Goal: Transaction & Acquisition: Purchase product/service

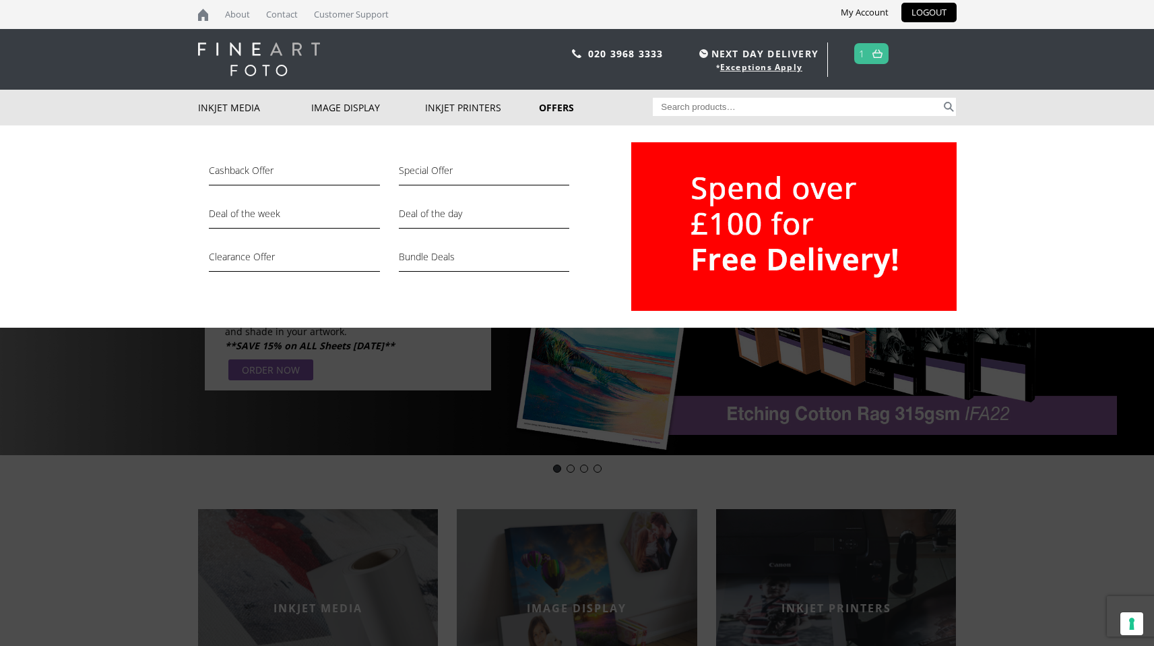
click at [554, 107] on link "Offers" at bounding box center [596, 108] width 114 height 36
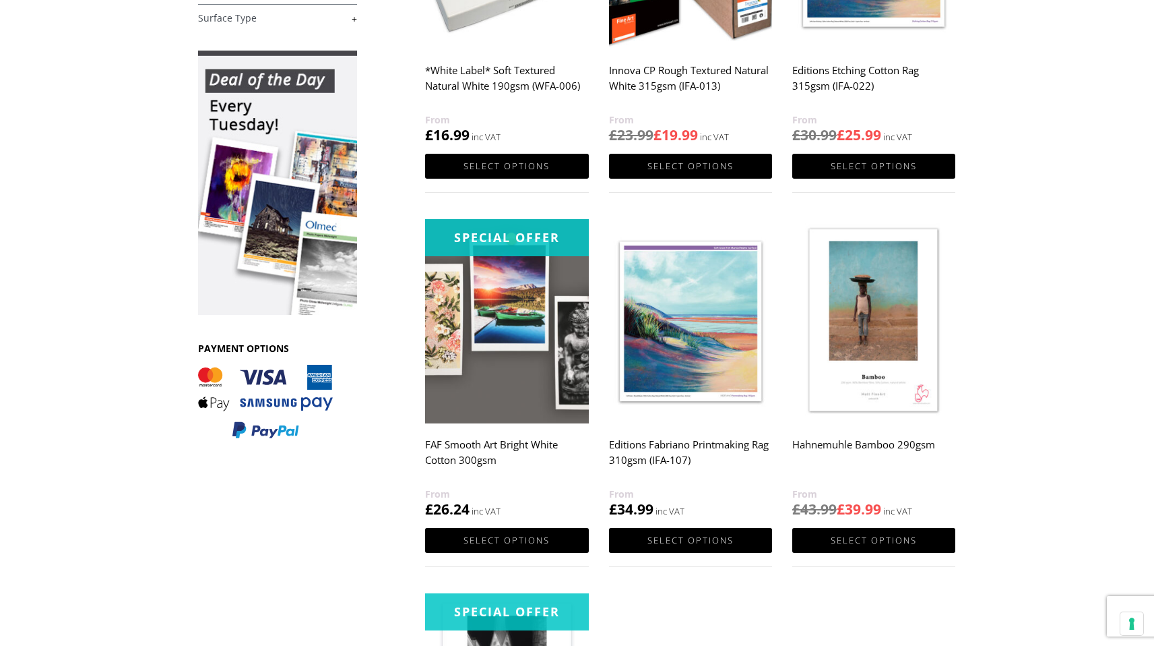
scroll to position [404, 0]
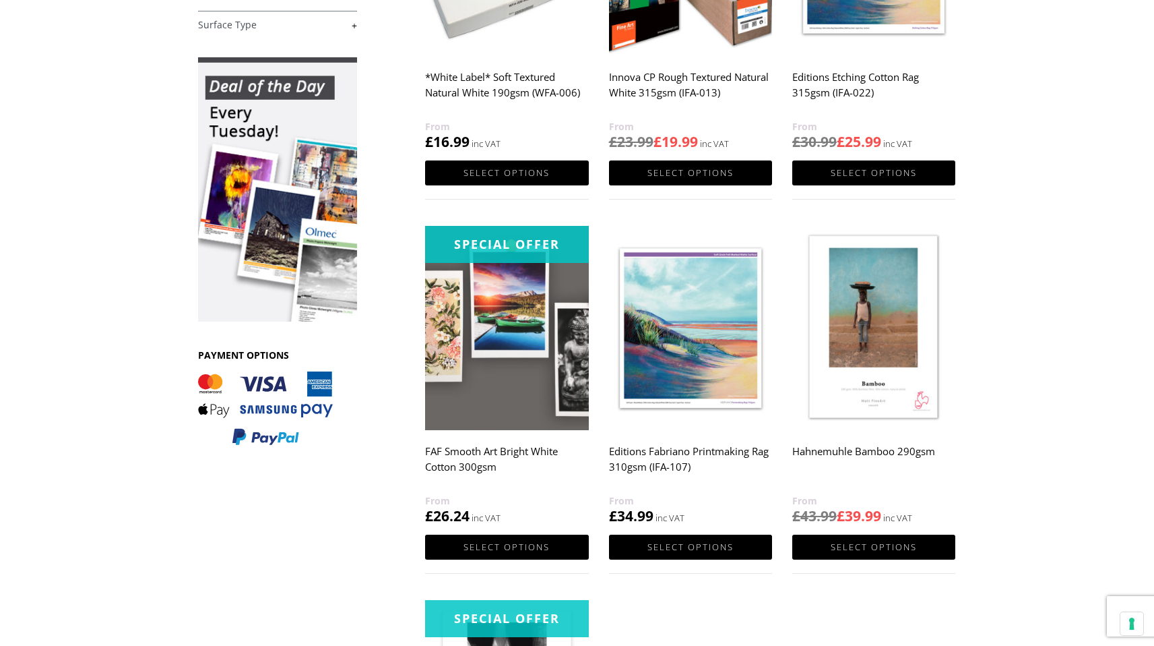
click at [504, 451] on h2 "FAF Smooth Art Bright White Cotton 300gsm" at bounding box center [506, 466] width 163 height 54
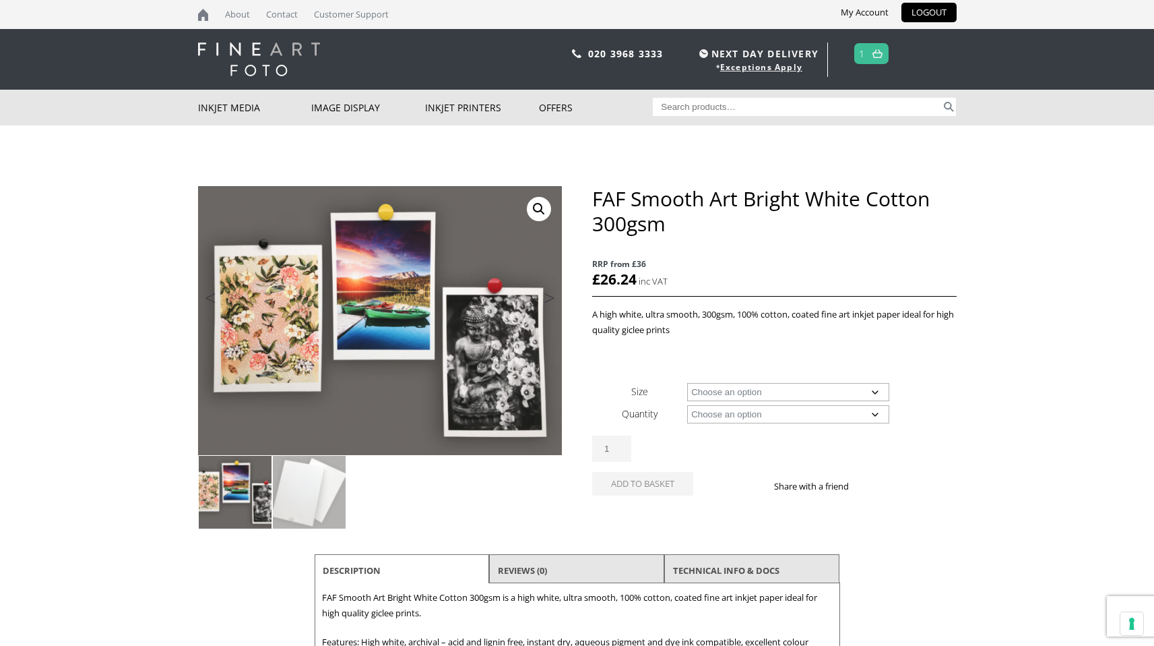
click at [822, 393] on select "Choose an option A4 Sheet A3 Sheet A3+ Sheet A2 Sheet" at bounding box center [788, 392] width 202 height 18
select select "a2-sheet"
click at [687, 383] on select "Choose an option A4 Sheet A3 Sheet A3+ Sheet A2 Sheet" at bounding box center [788, 392] width 202 height 18
click at [810, 420] on select "Choose an option 25 Sheets" at bounding box center [788, 414] width 202 height 18
select select "25-sheets"
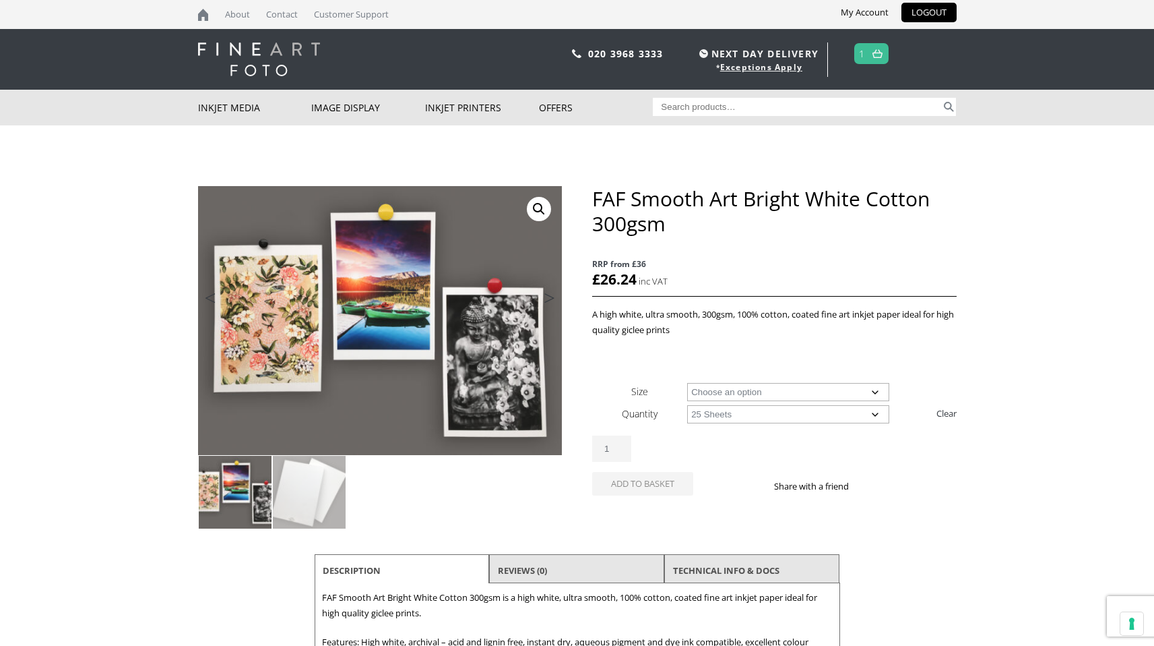
click at [687, 405] on select "Choose an option 25 Sheets" at bounding box center [788, 414] width 202 height 18
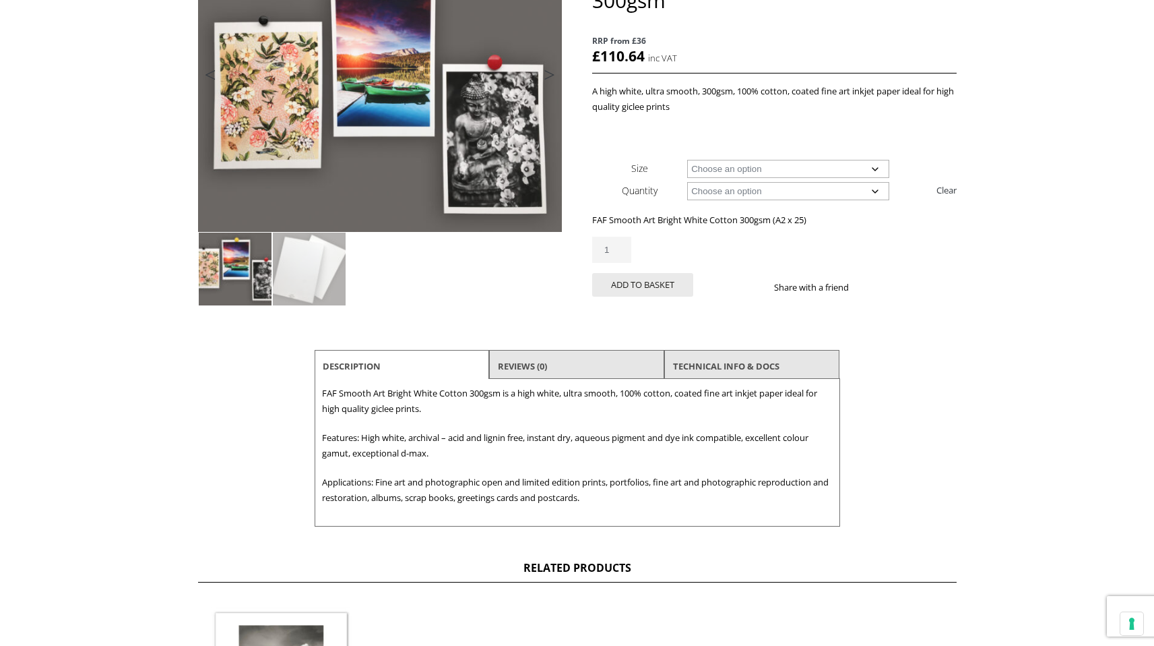
scroll to position [224, 0]
drag, startPoint x: 422, startPoint y: 410, endPoint x: 369, endPoint y: 412, distance: 53.3
click at [369, 412] on p "FAF Smooth Art Bright White Cotton 300gsm is a high white, ultra smooth, 100% c…" at bounding box center [577, 400] width 511 height 31
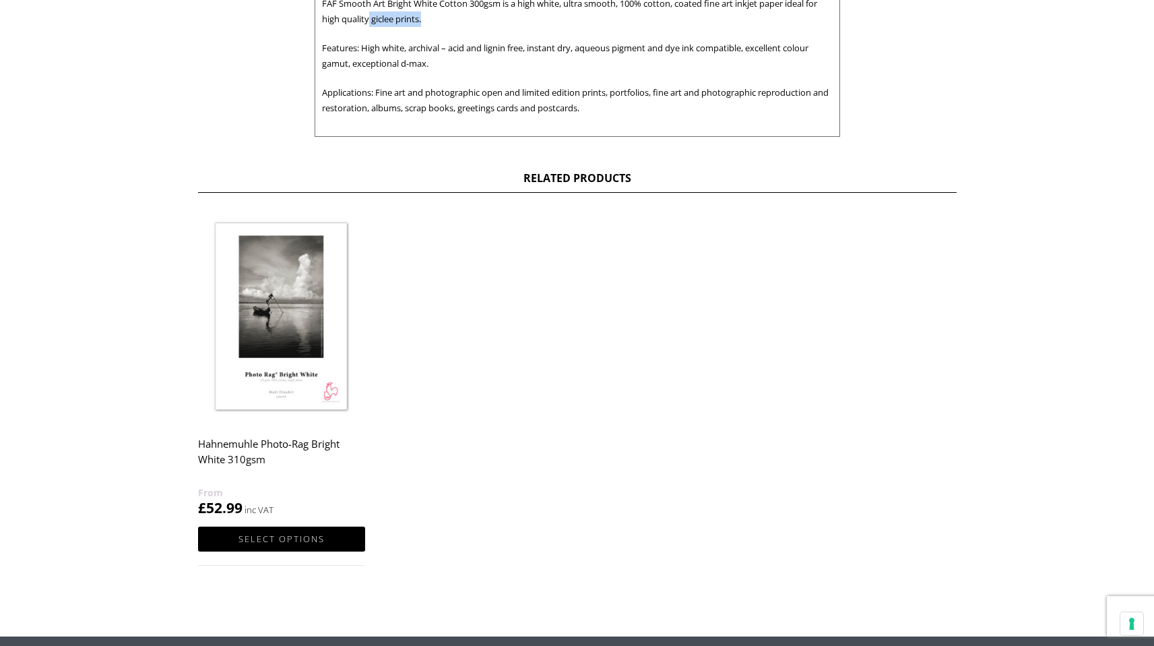
scroll to position [628, 0]
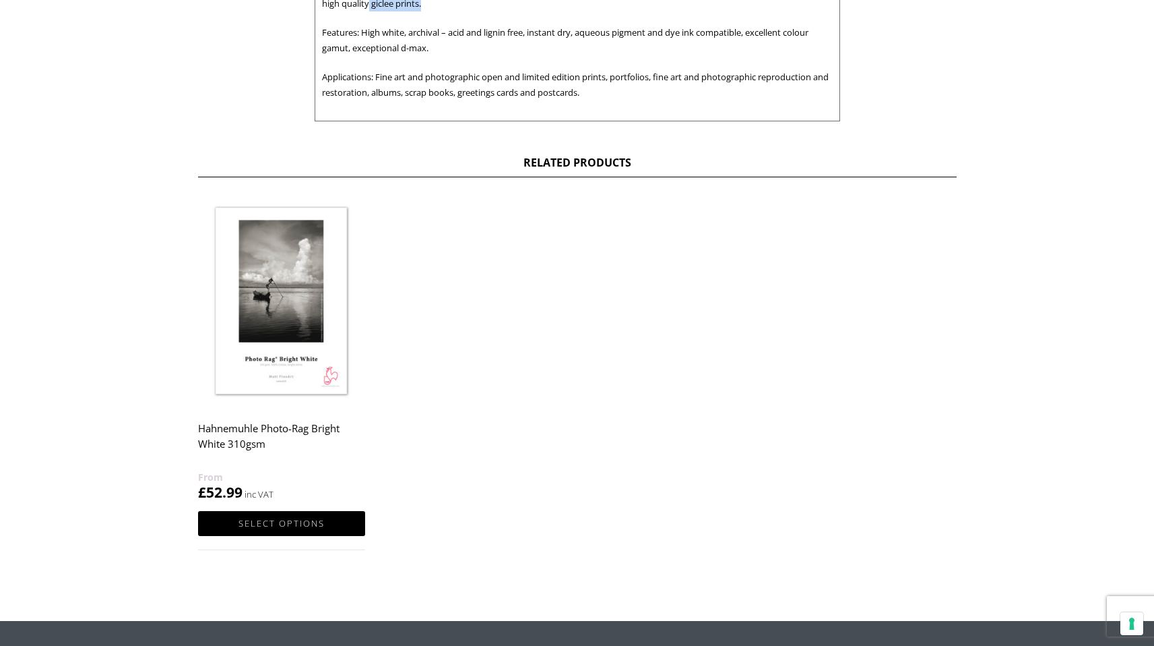
click at [298, 431] on h2 "Hahnemuhle Photo-Rag Bright White 310gsm" at bounding box center [281, 442] width 167 height 54
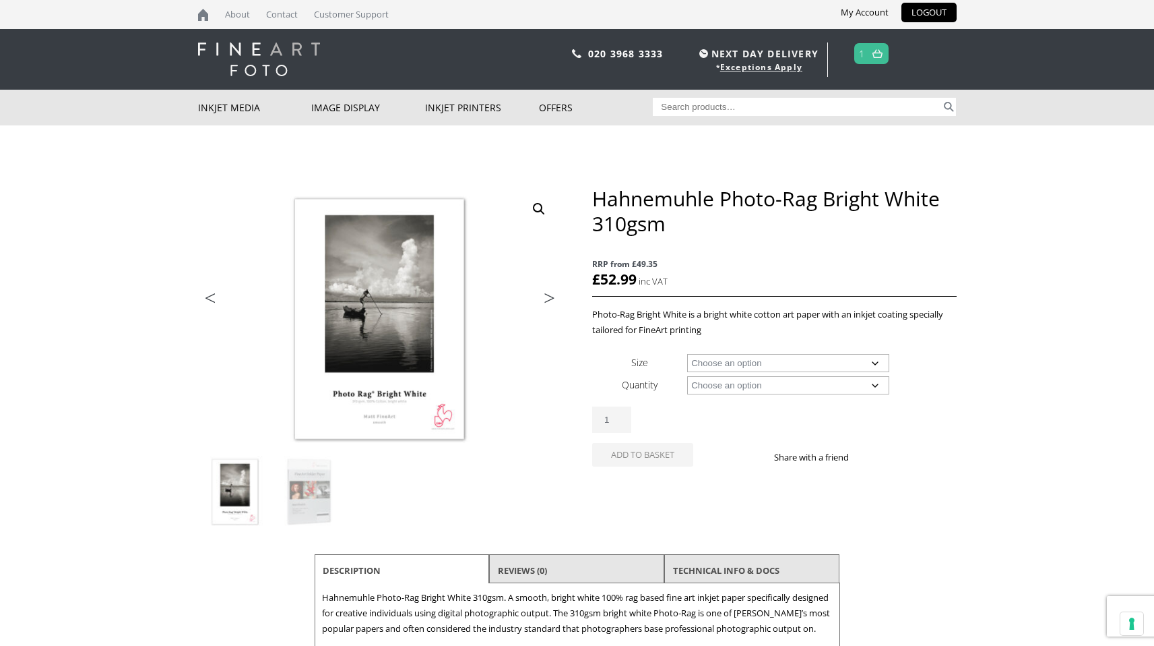
click at [747, 361] on select "Choose an option A4 Sheet A3 Sheet A3+ Sheet A2 Sheet 17" Wide Roll 24" Wide Ro…" at bounding box center [788, 363] width 202 height 18
click at [687, 354] on select "Choose an option A4 Sheet A3 Sheet A3+ Sheet A2 Sheet 17" Wide Roll 24" Wide Ro…" at bounding box center [788, 363] width 202 height 18
select select "a2-sheet"
click at [757, 381] on select "Choose an option 25 Sheets" at bounding box center [788, 385] width 202 height 18
select select "25-sheets"
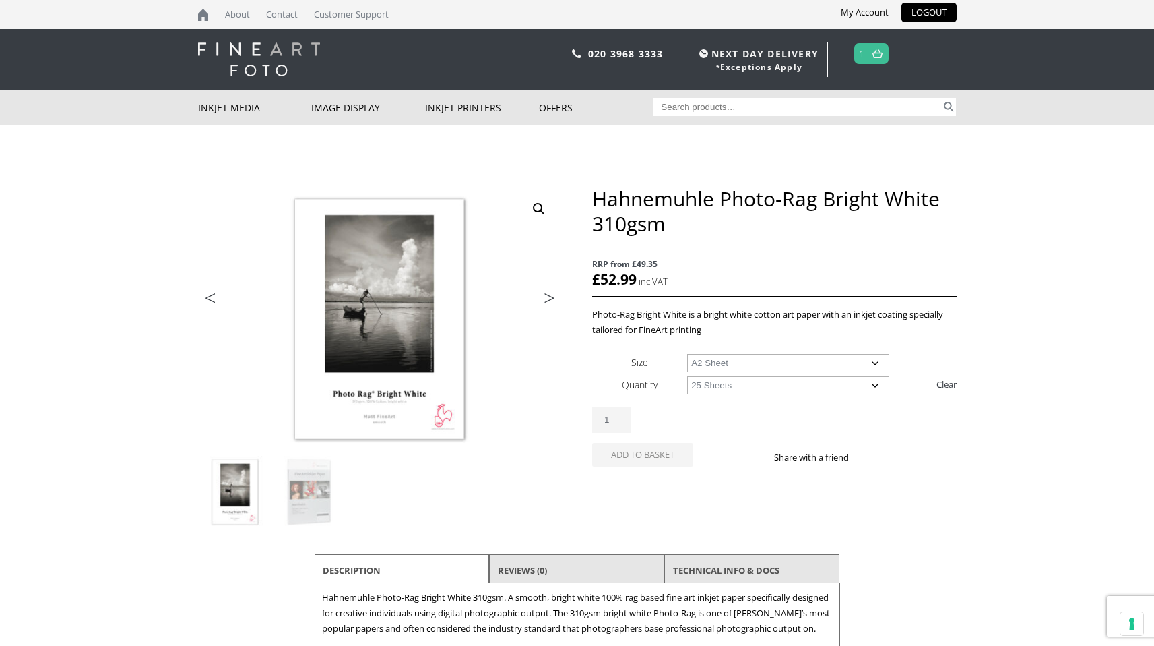
click at [687, 376] on select "Choose an option 25 Sheets" at bounding box center [788, 385] width 202 height 18
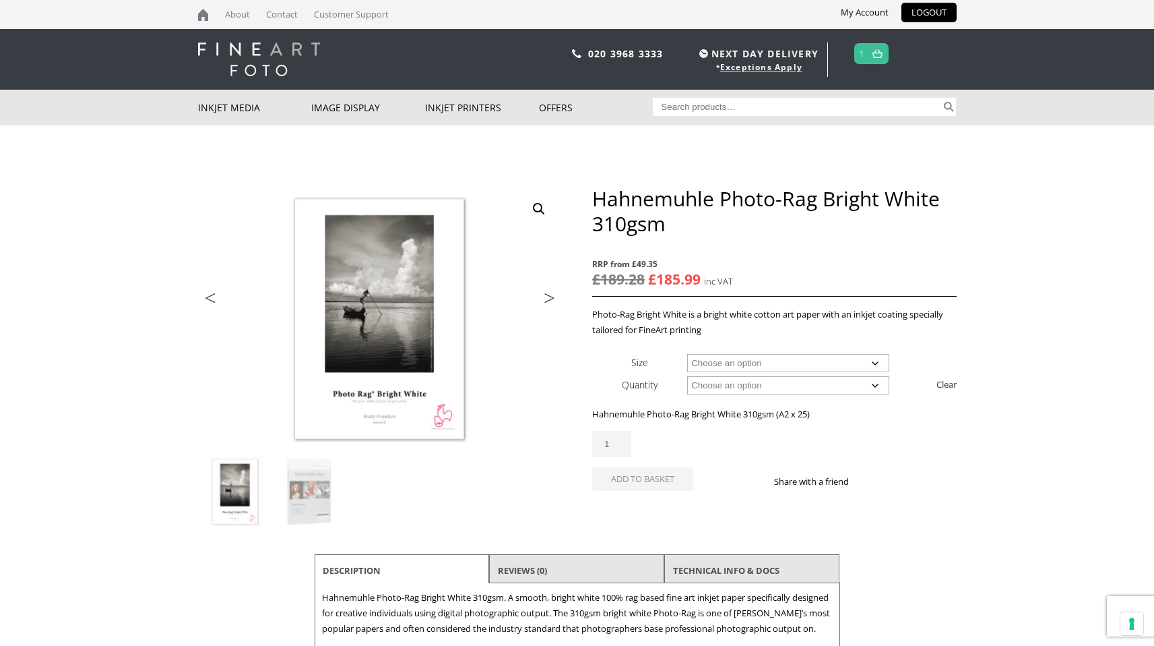
click at [875, 52] on img at bounding box center [878, 53] width 10 height 9
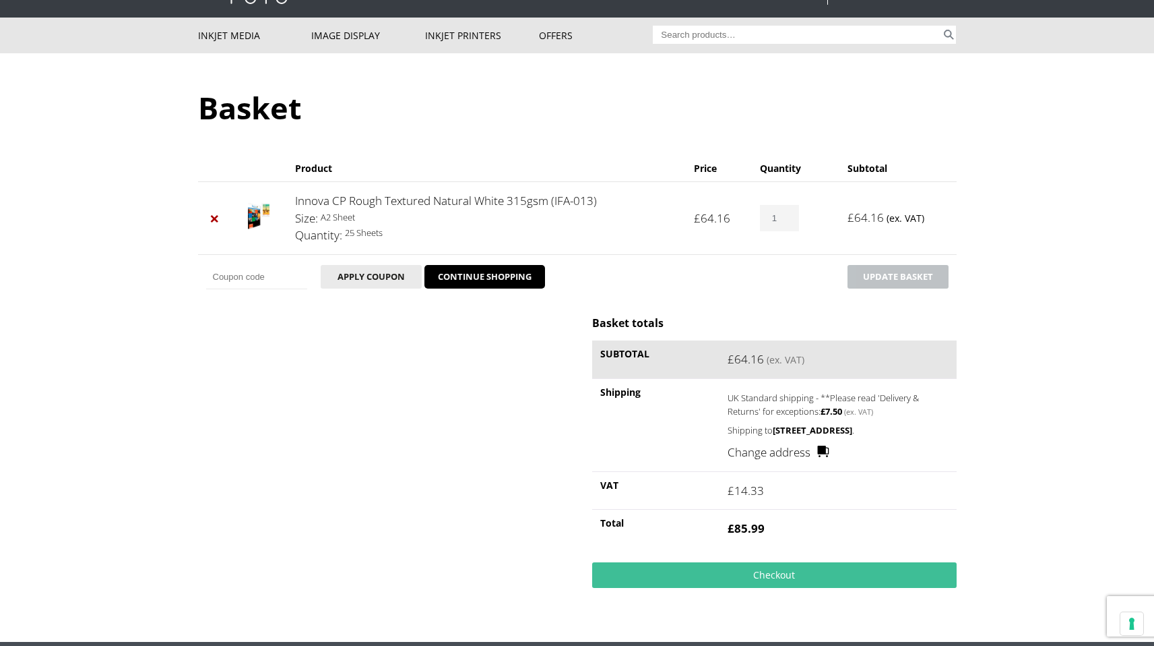
scroll to position [85, 0]
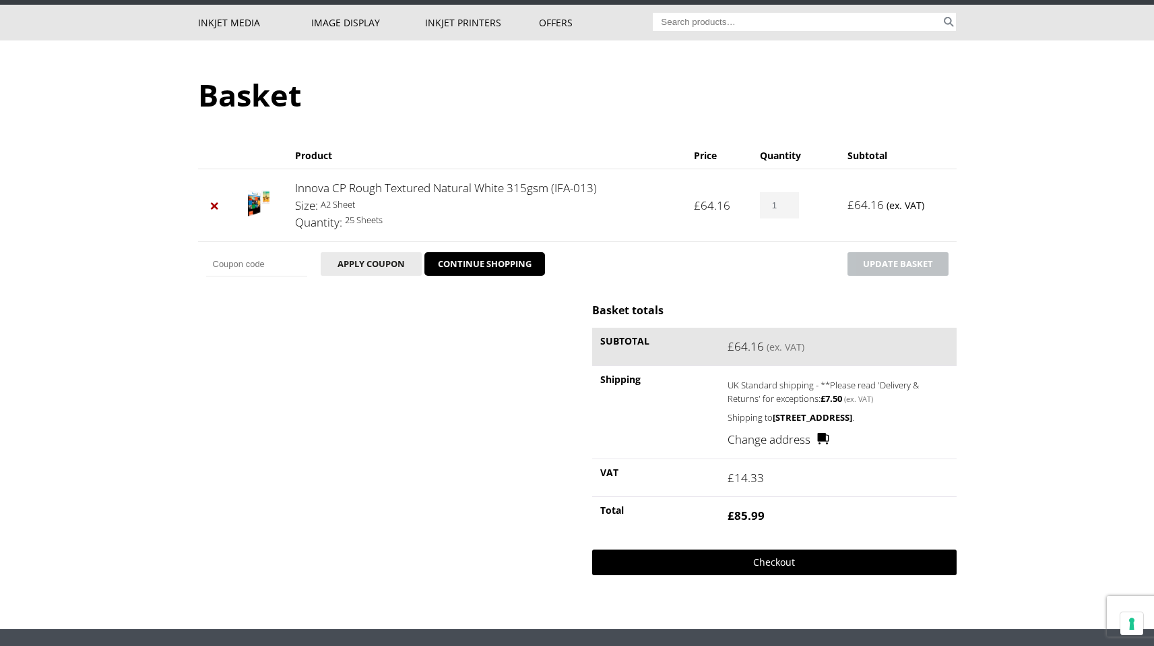
click at [791, 575] on link "Checkout" at bounding box center [774, 562] width 364 height 26
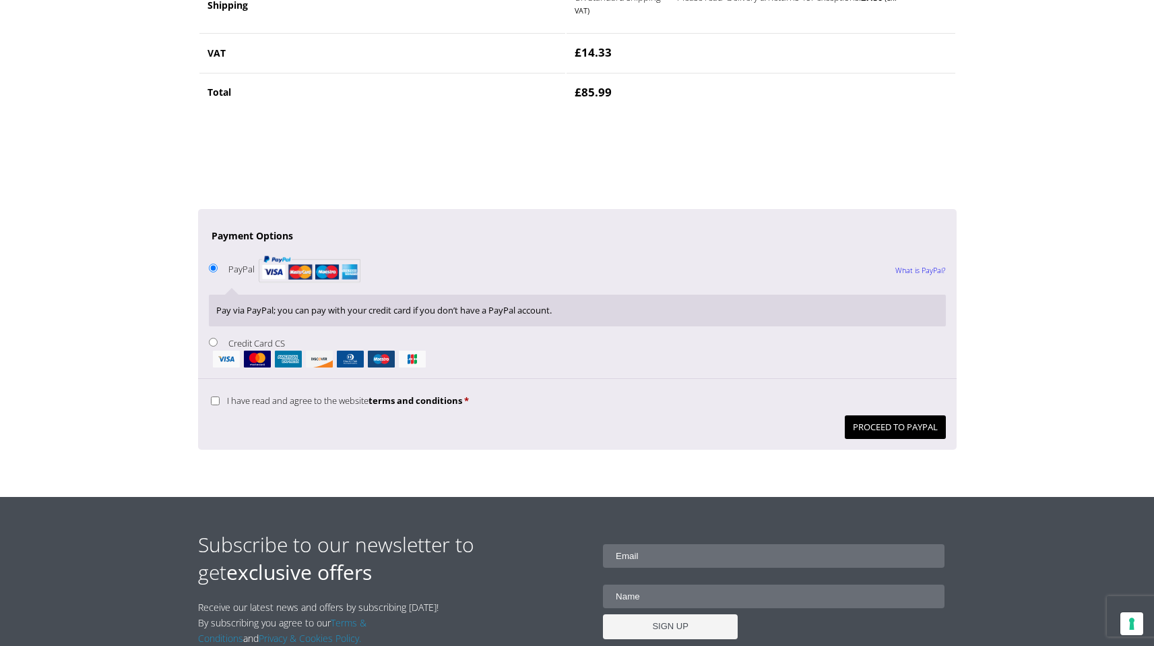
scroll to position [952, 0]
click at [210, 349] on li "Credit Card CS Pay securely using your credit card." at bounding box center [577, 350] width 737 height 33
click at [214, 338] on input "Credit Card CS" at bounding box center [213, 341] width 9 height 9
radio input "true"
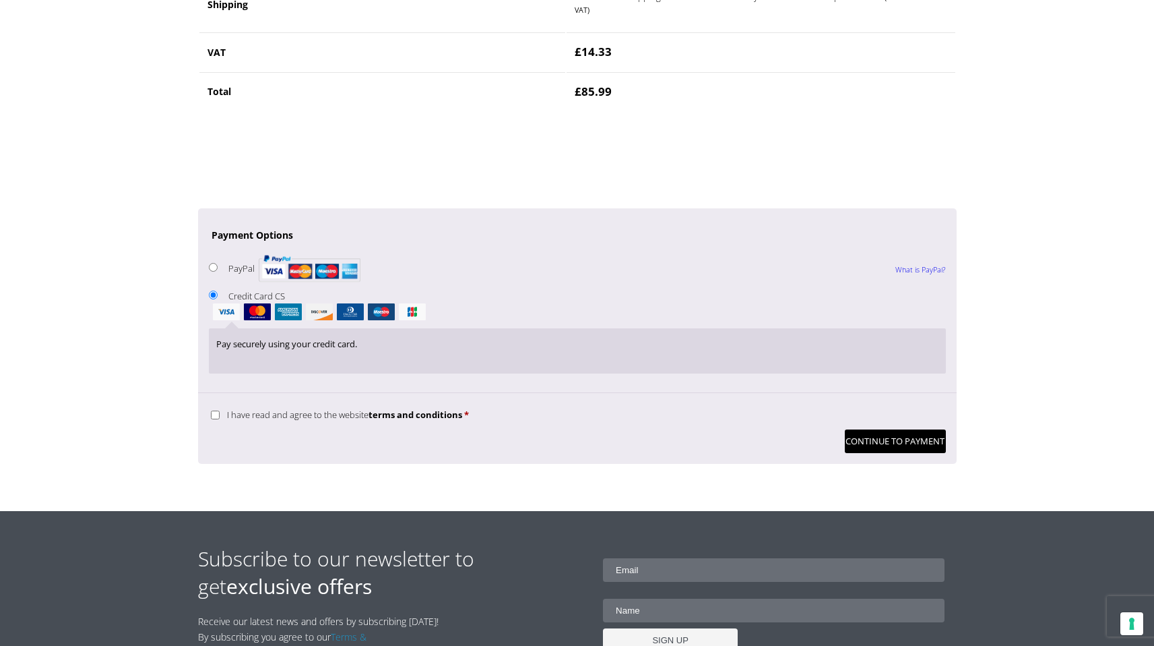
click at [214, 413] on input "I have read and agree to the website terms and conditions *" at bounding box center [215, 414] width 9 height 9
checkbox input "true"
click at [884, 443] on button "Continue to Payment" at bounding box center [895, 441] width 101 height 24
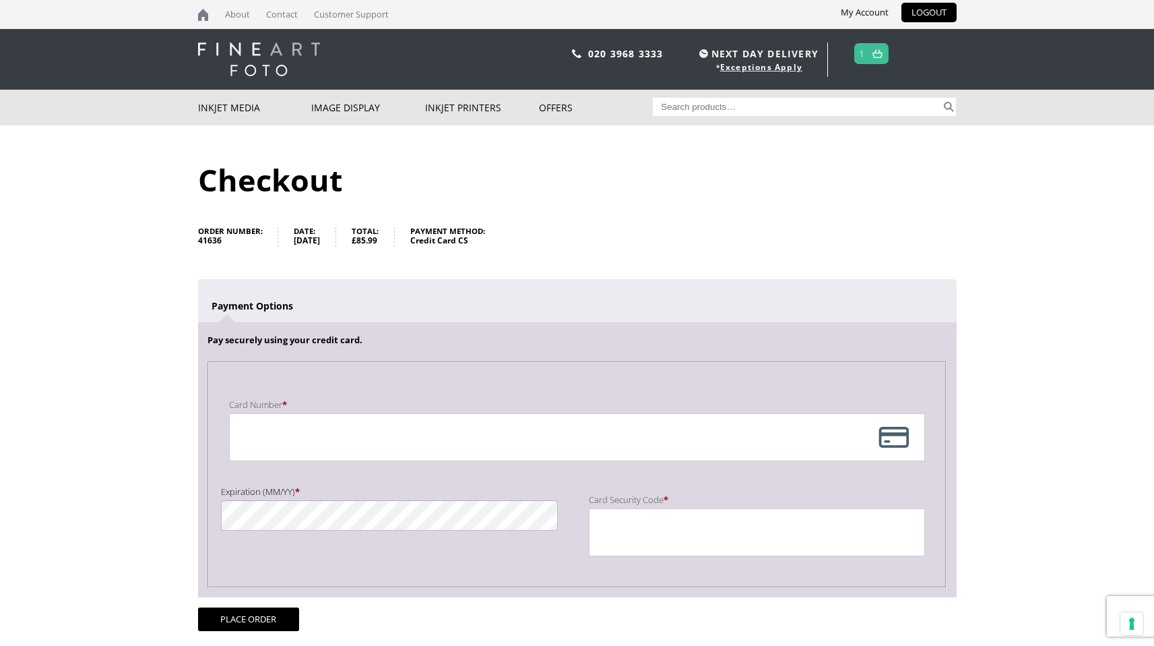
click at [895, 441] on div "Payment Info" at bounding box center [577, 437] width 696 height 48
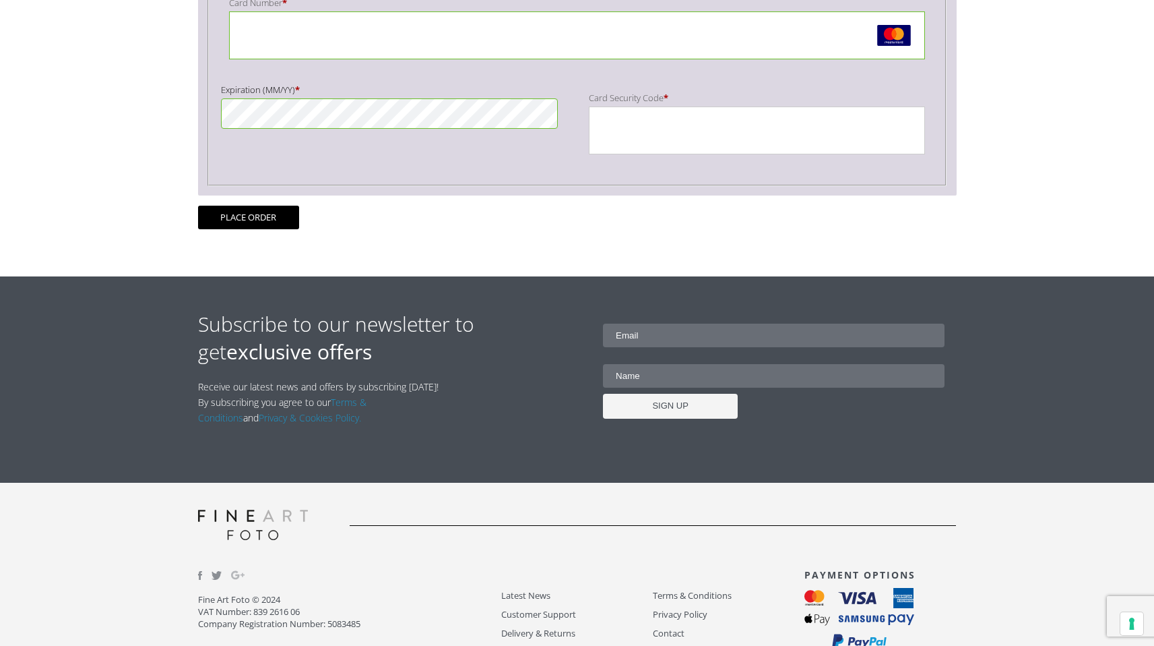
scroll to position [399, 0]
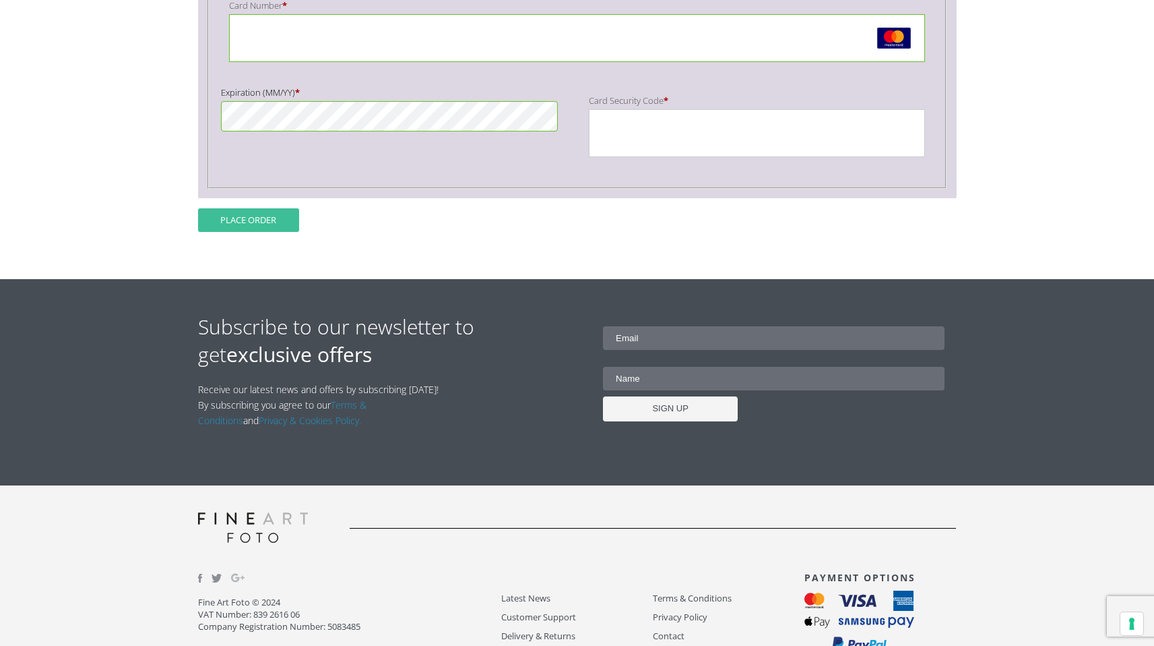
click at [281, 215] on button "Place order" at bounding box center [248, 220] width 101 height 24
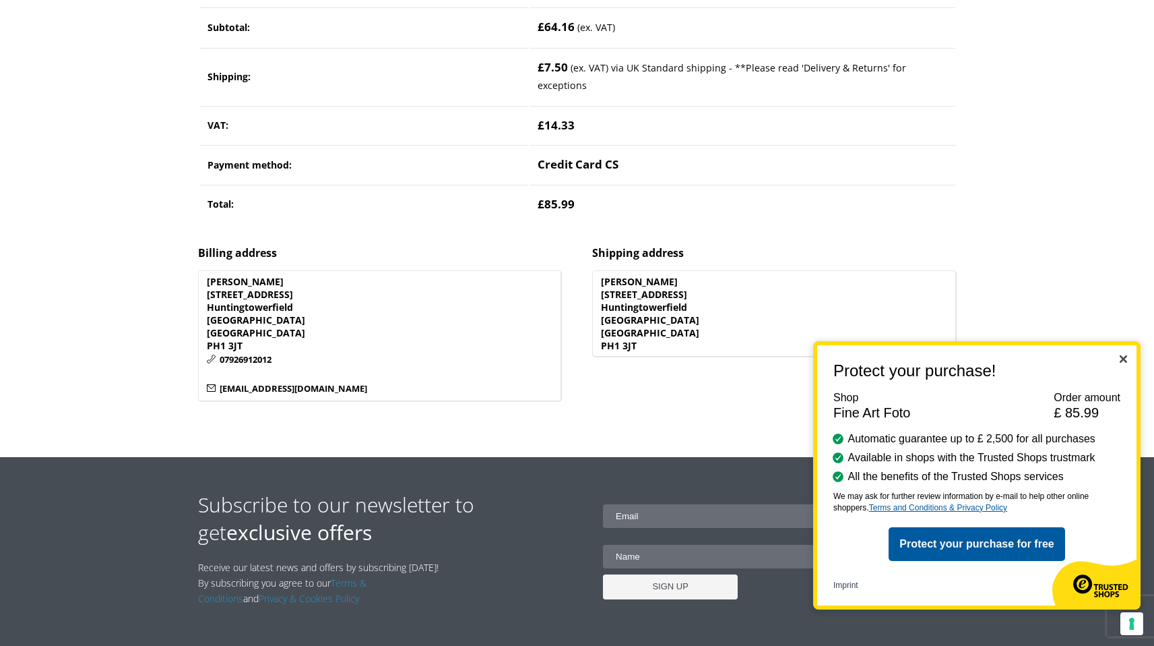
scroll to position [505, 0]
click at [1122, 361] on img "Close" at bounding box center [1123, 358] width 7 height 7
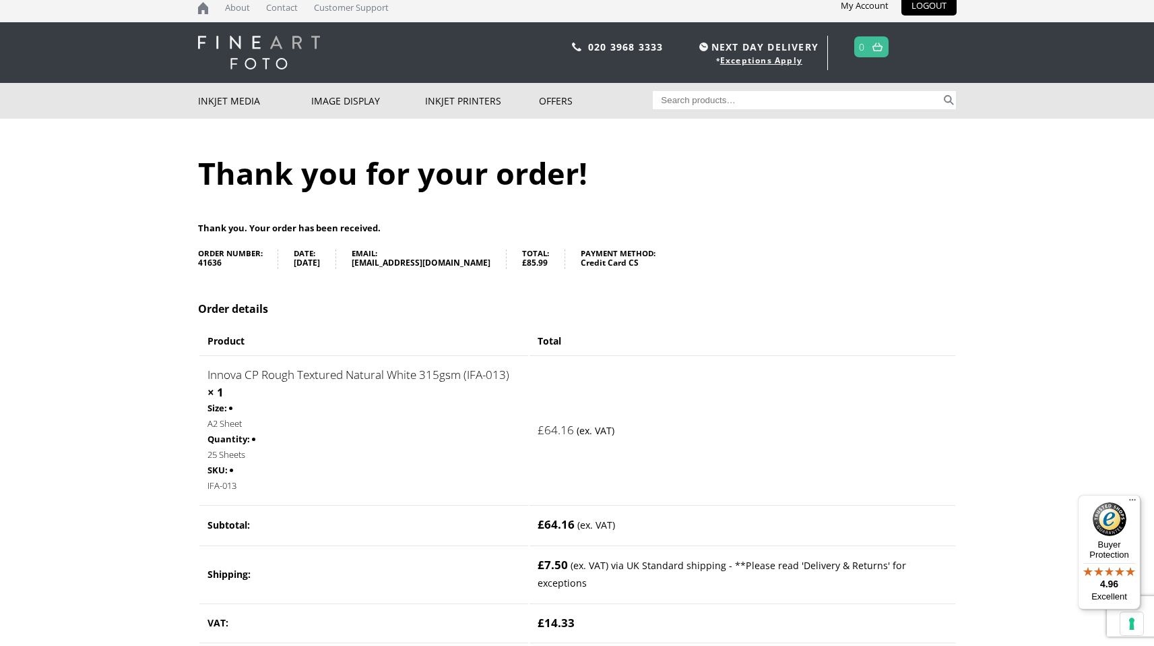
scroll to position [0, 0]
